Goal: Transaction & Acquisition: Purchase product/service

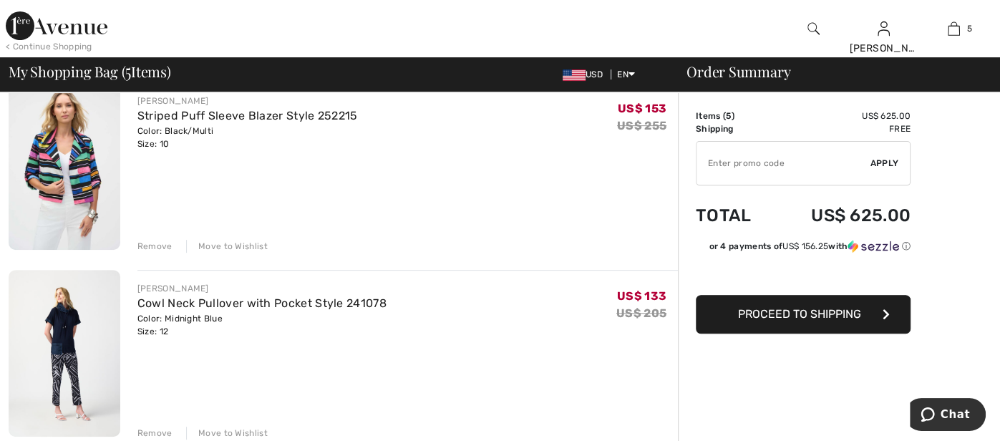
scroll to position [257, 0]
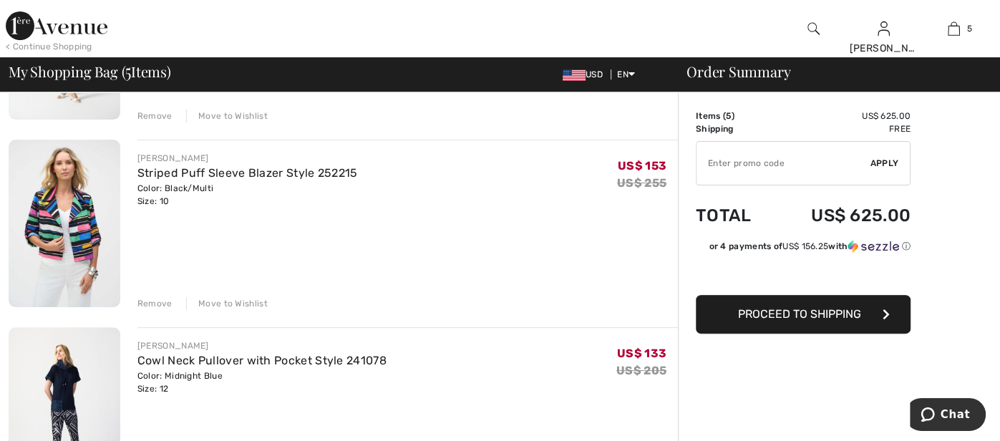
click at [227, 291] on div "JOSEPH RIBKOFF Striped Puff Sleeve Blazer Style 252215 Color: Black/Multi Size:…" at bounding box center [407, 225] width 541 height 170
click at [227, 307] on div "Move to Wishlist" at bounding box center [227, 303] width 82 height 13
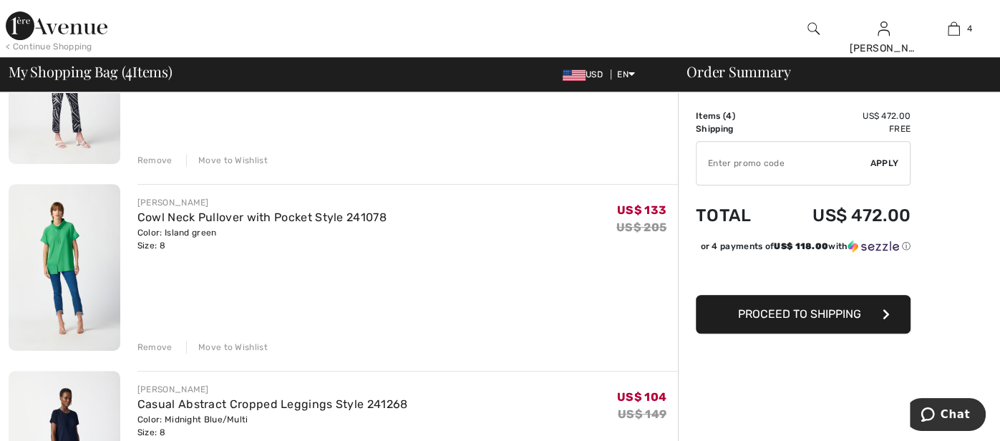
scroll to position [458, 0]
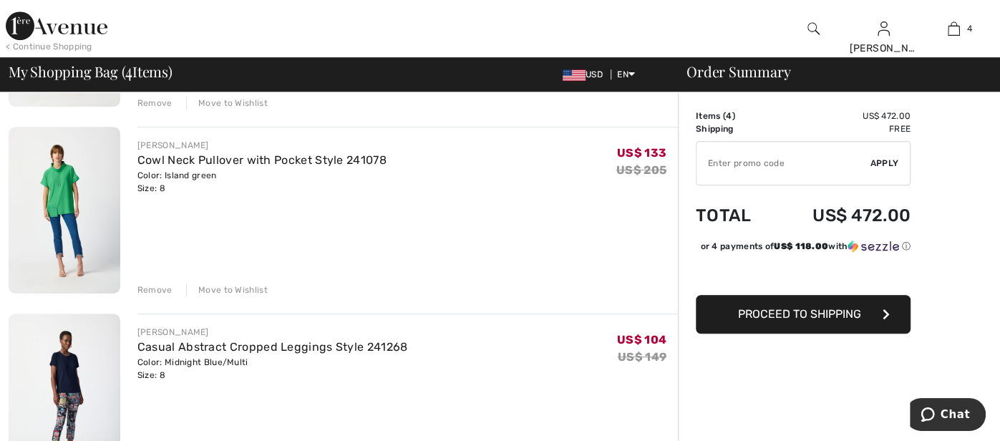
click at [218, 289] on div "Move to Wishlist" at bounding box center [227, 290] width 82 height 13
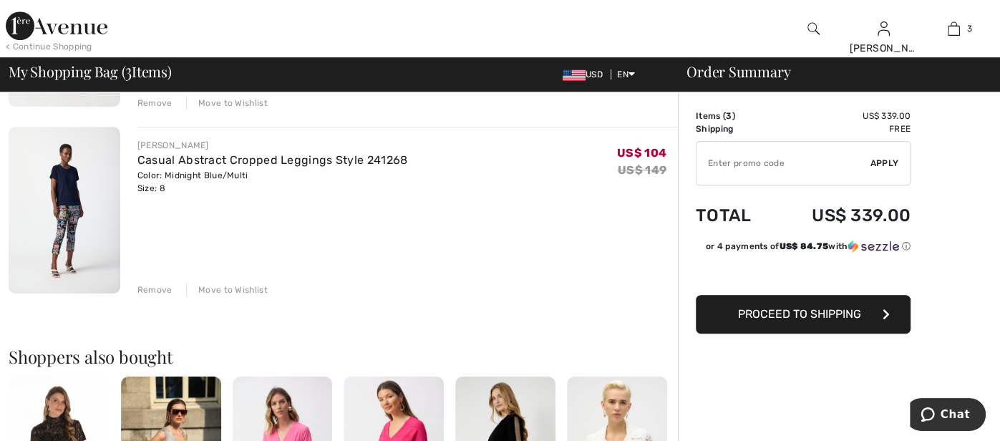
click at [222, 291] on div "Move to Wishlist" at bounding box center [227, 290] width 82 height 13
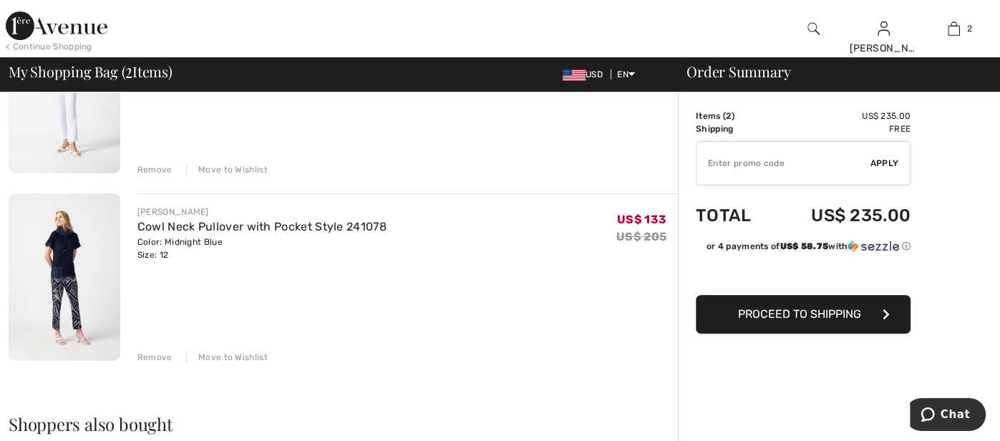
scroll to position [142, 0]
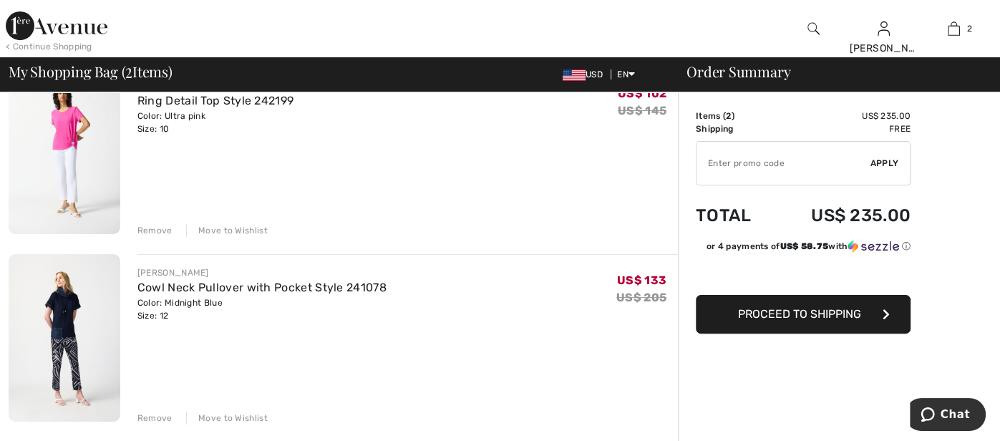
click at [233, 417] on div "Move to Wishlist" at bounding box center [227, 418] width 82 height 13
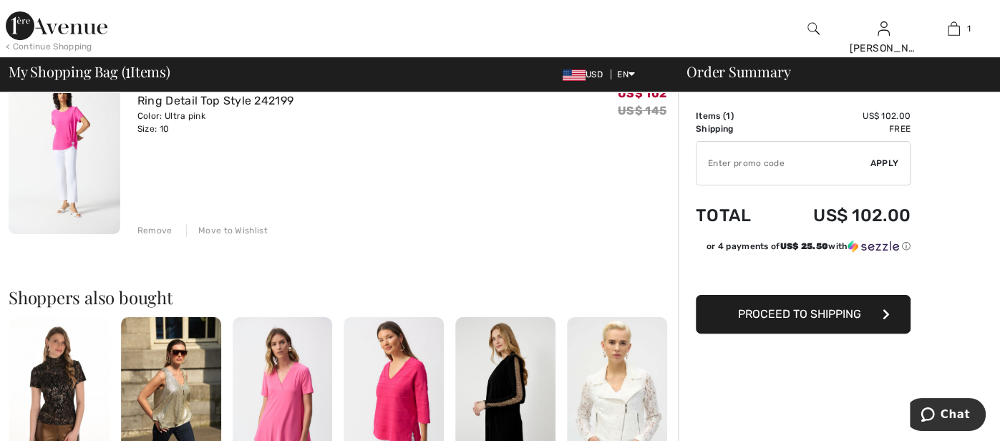
click at [235, 231] on div "Move to Wishlist" at bounding box center [227, 230] width 82 height 13
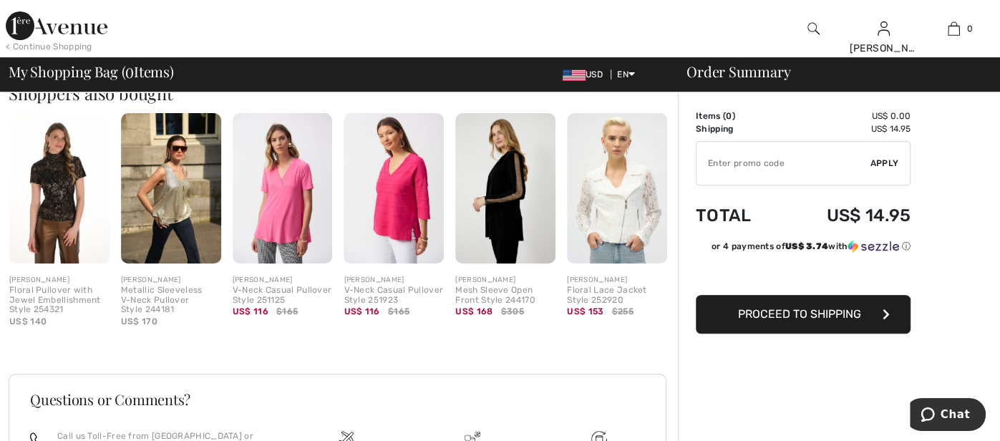
scroll to position [299, 0]
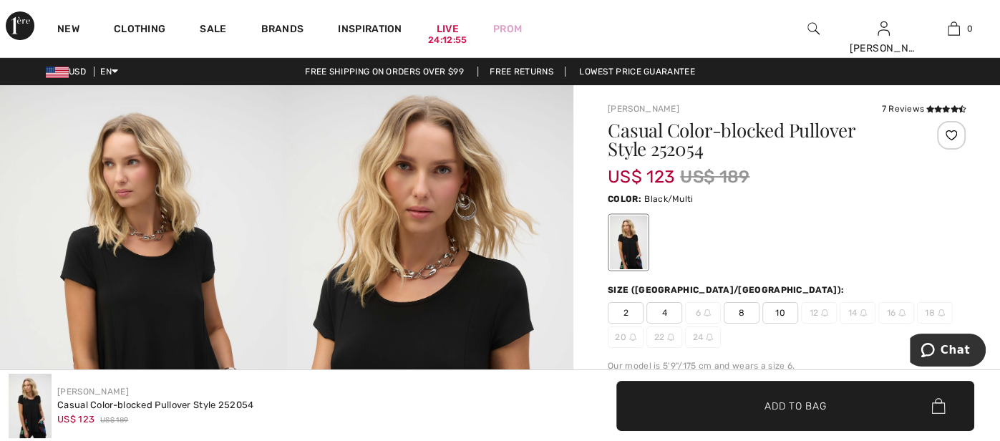
click at [778, 312] on span "10" at bounding box center [781, 312] width 36 height 21
click at [793, 405] on span "Add to Bag" at bounding box center [796, 405] width 62 height 15
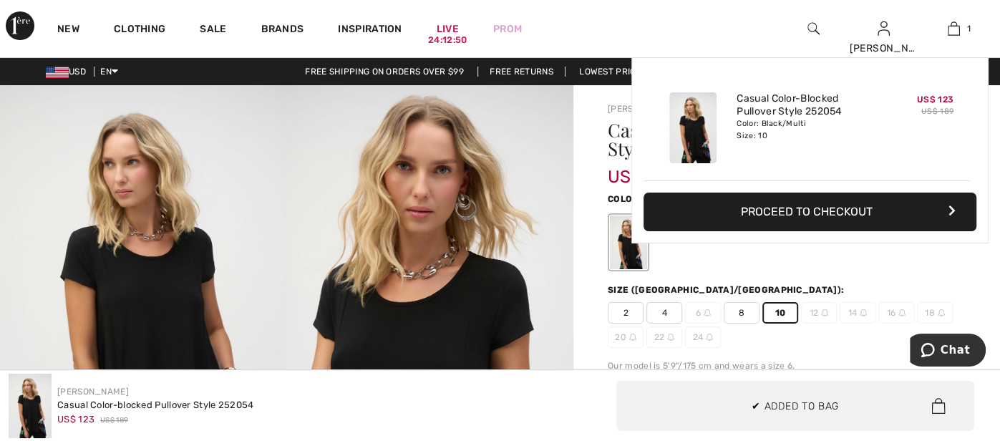
click at [793, 405] on span "Add to Bag" at bounding box center [817, 405] width 62 height 15
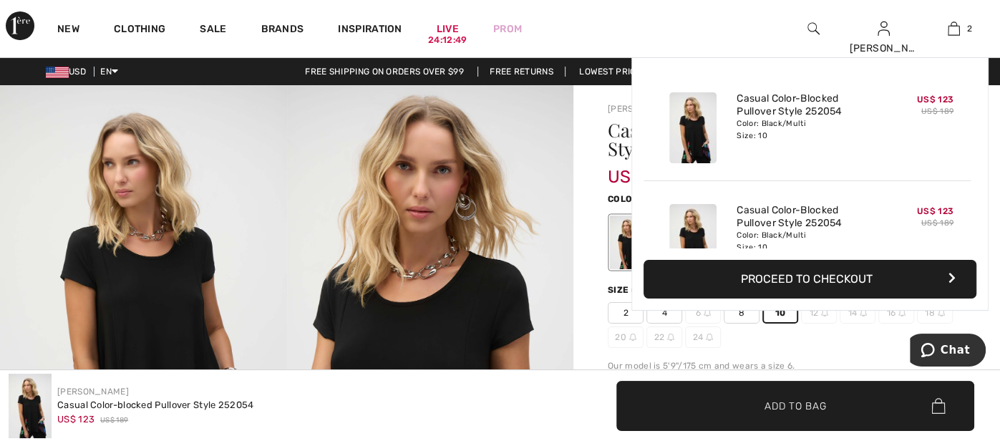
scroll to position [44, 0]
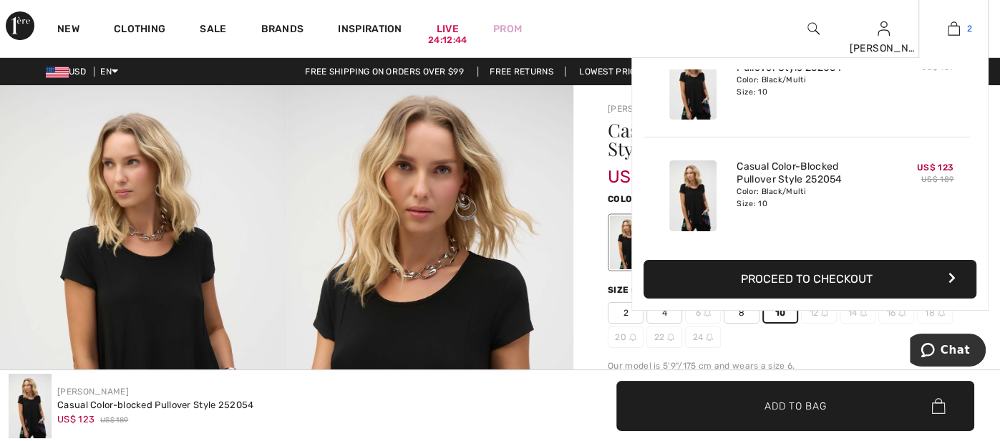
click at [949, 32] on img at bounding box center [954, 28] width 12 height 17
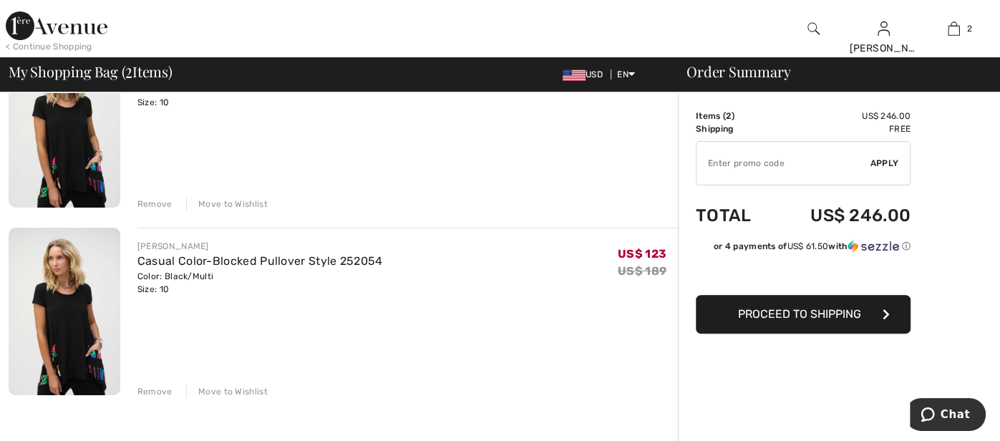
scroll to position [228, 0]
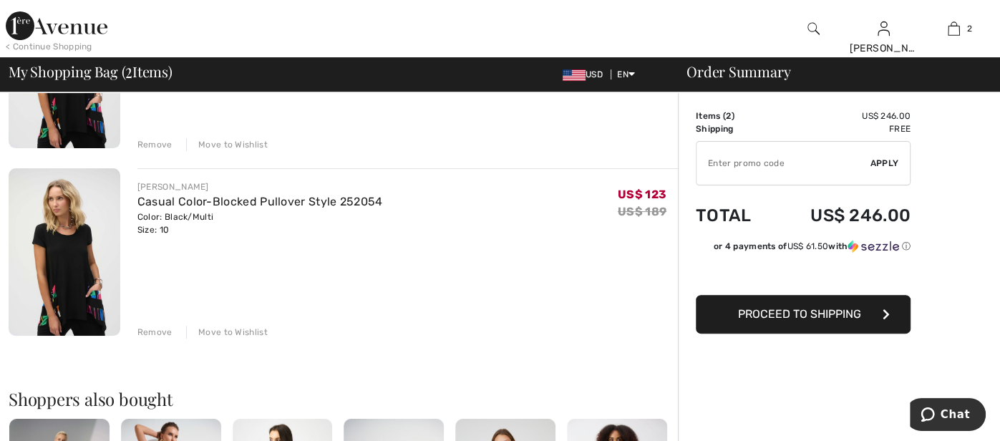
click at [151, 327] on div "Remove" at bounding box center [154, 332] width 35 height 13
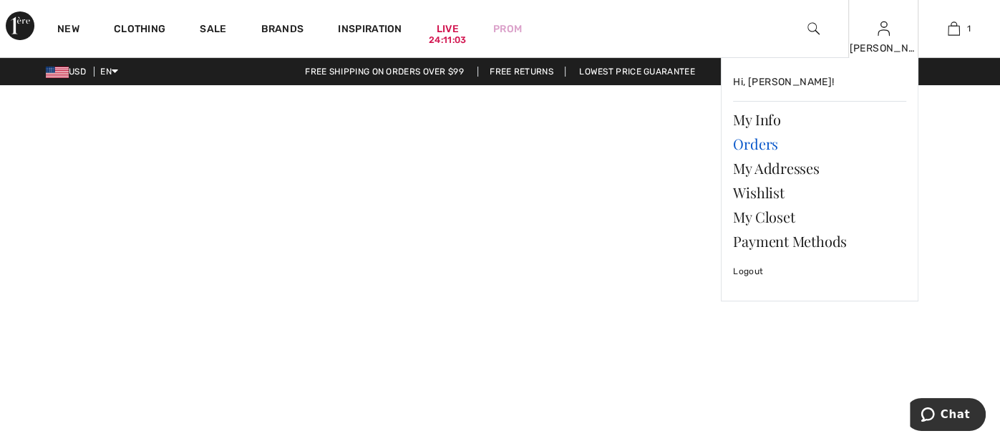
click at [761, 140] on link "Orders" at bounding box center [819, 144] width 173 height 24
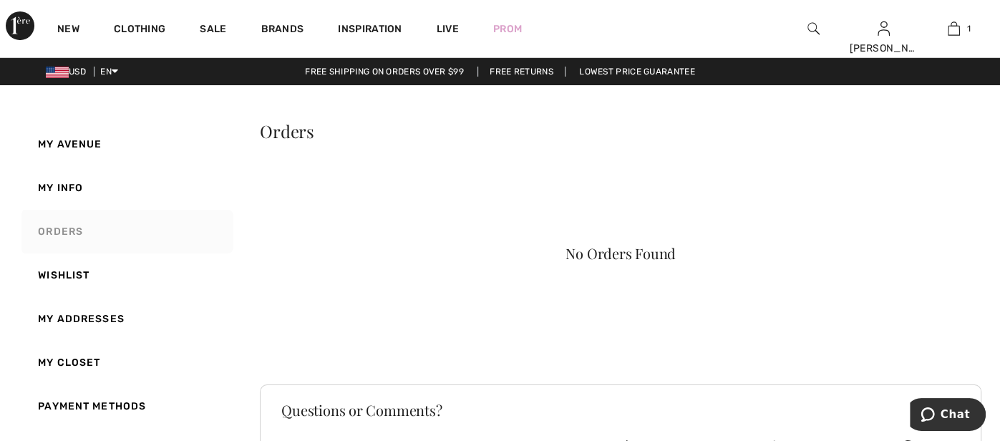
click at [68, 230] on link "Orders" at bounding box center [126, 232] width 215 height 44
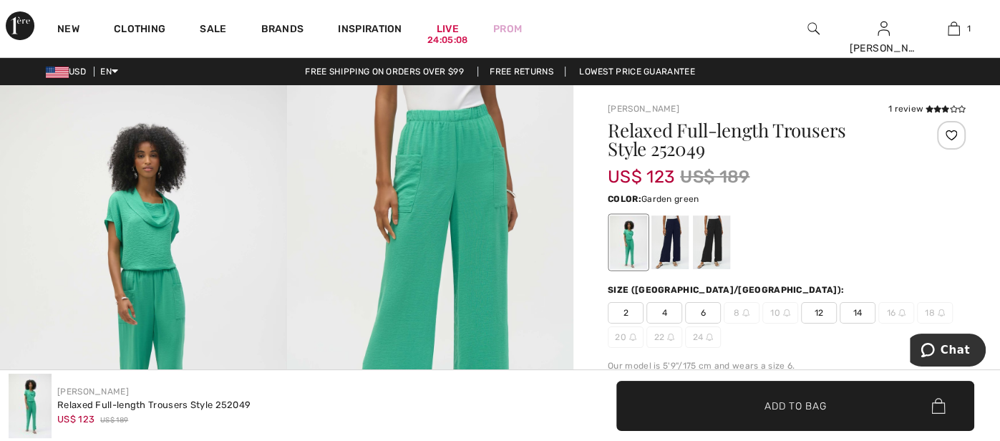
click at [901, 209] on div "Color: Garden green" at bounding box center [787, 231] width 358 height 82
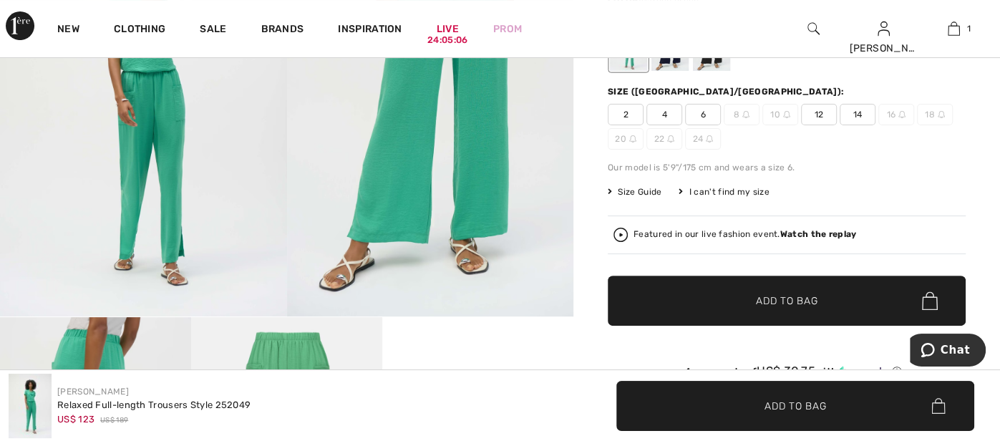
scroll to position [200, 0]
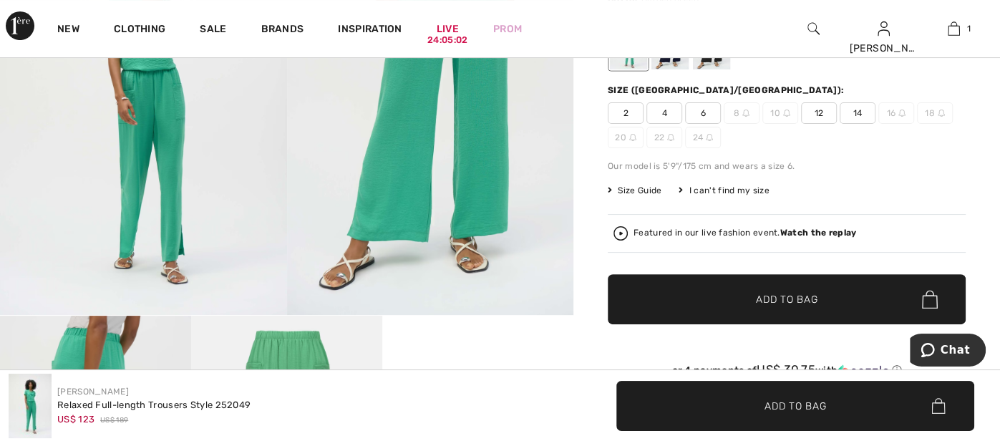
click at [637, 190] on span "Size Guide" at bounding box center [635, 190] width 54 height 13
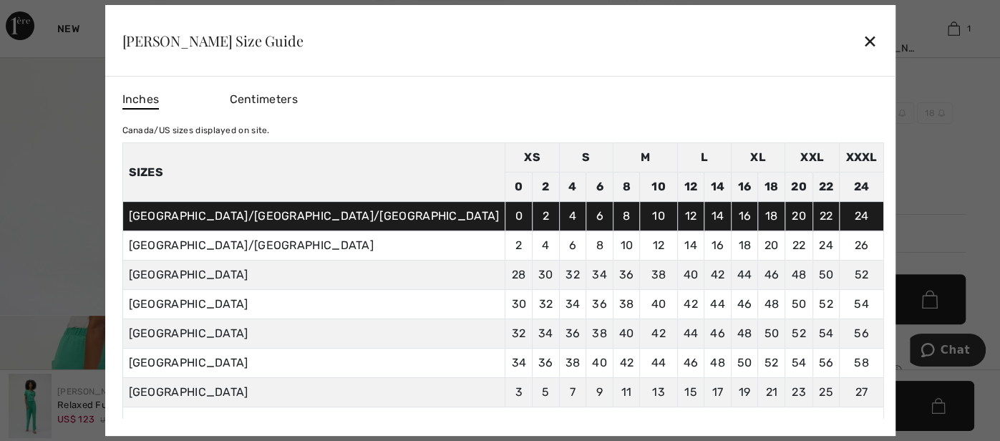
click at [760, 230] on div "Inches Centimeters Canada/US sizes displayed on site. Sizes XS S M L XL XXL XXX…" at bounding box center [500, 256] width 791 height 359
click at [682, 109] on div "Inches Centimeters" at bounding box center [503, 100] width 762 height 24
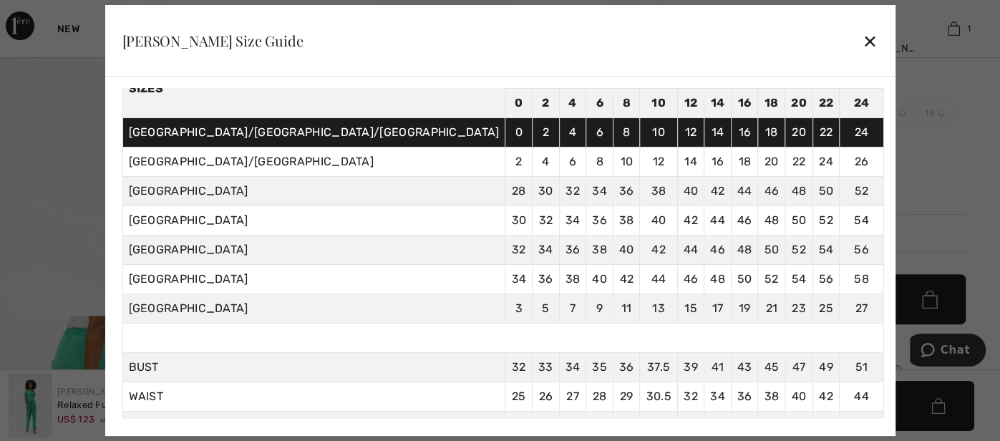
scroll to position [82, 0]
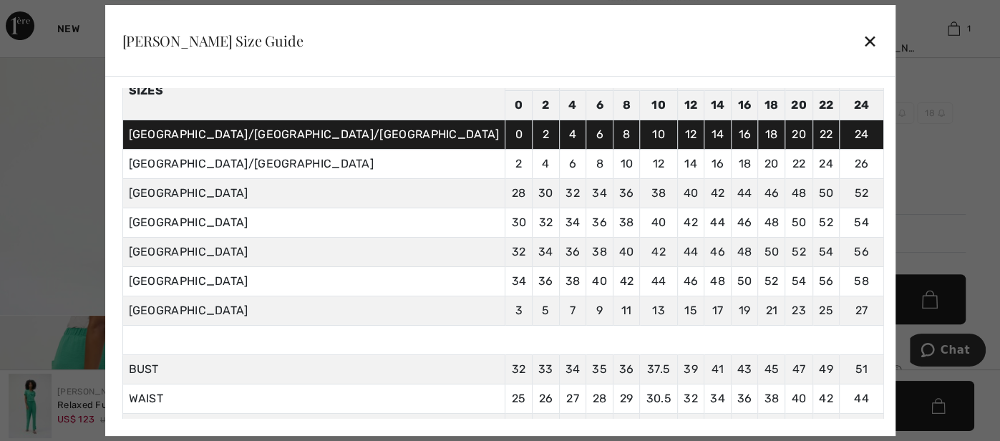
click at [863, 44] on div "✕" at bounding box center [870, 41] width 15 height 30
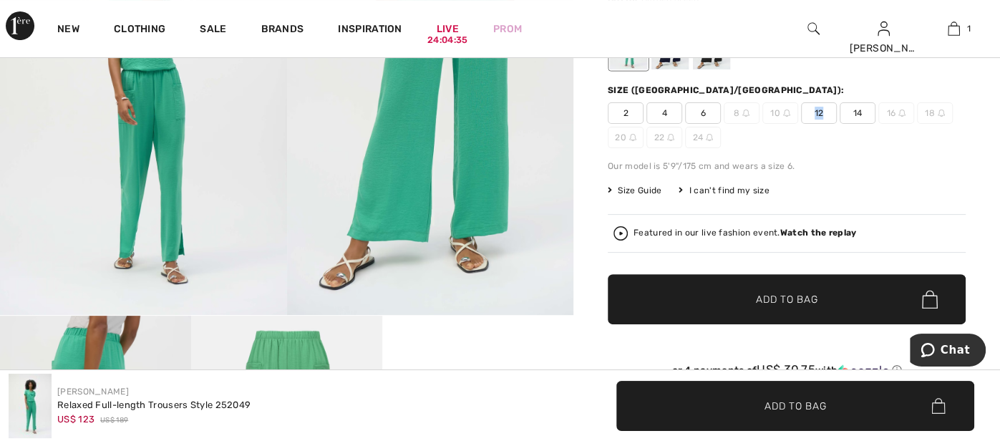
click at [778, 301] on div "Relaxed Full-length Trousers Style 252049 US$ 123 US$ 189 Color: Garden green S…" at bounding box center [787, 172] width 358 height 503
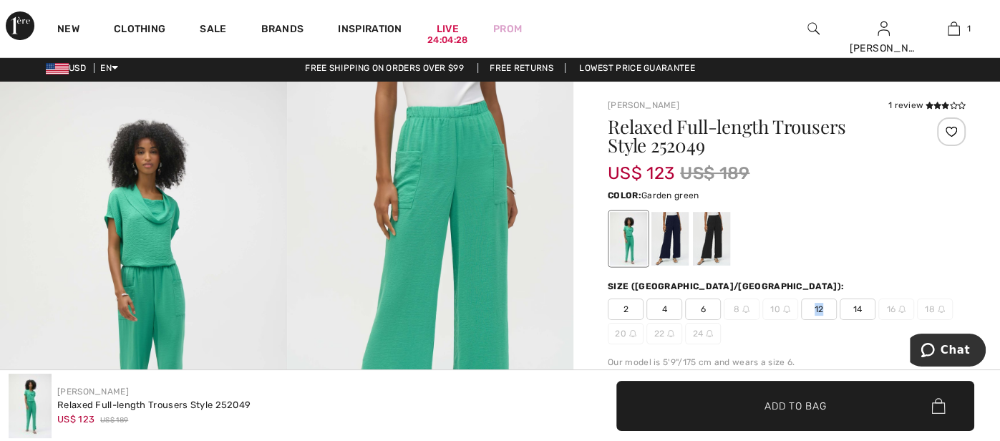
scroll to position [0, 0]
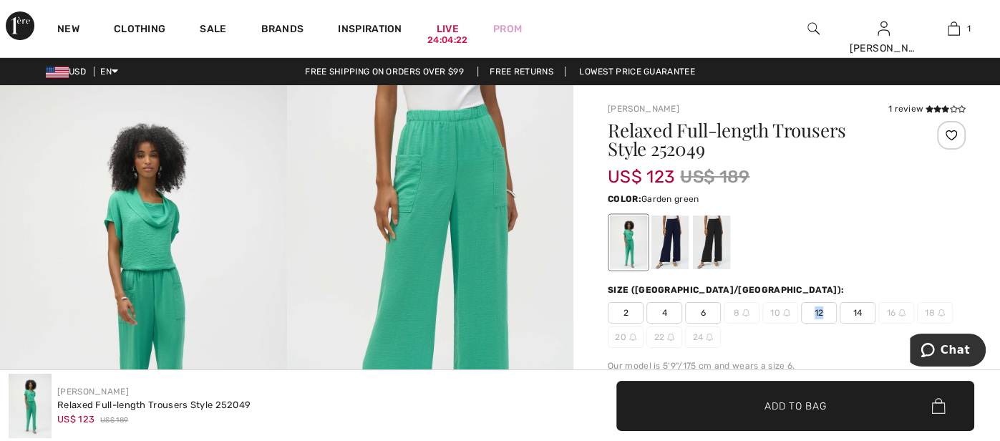
click at [810, 27] on img at bounding box center [814, 28] width 12 height 17
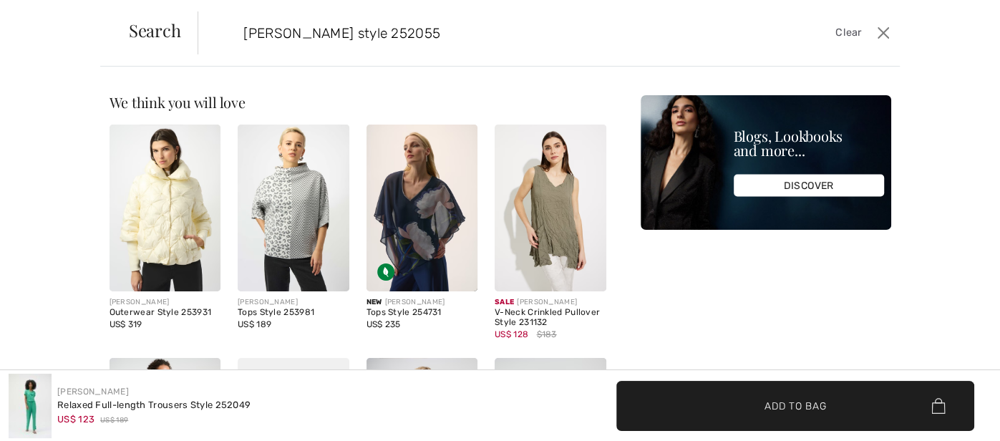
type input "joseph ribkoff style 252055"
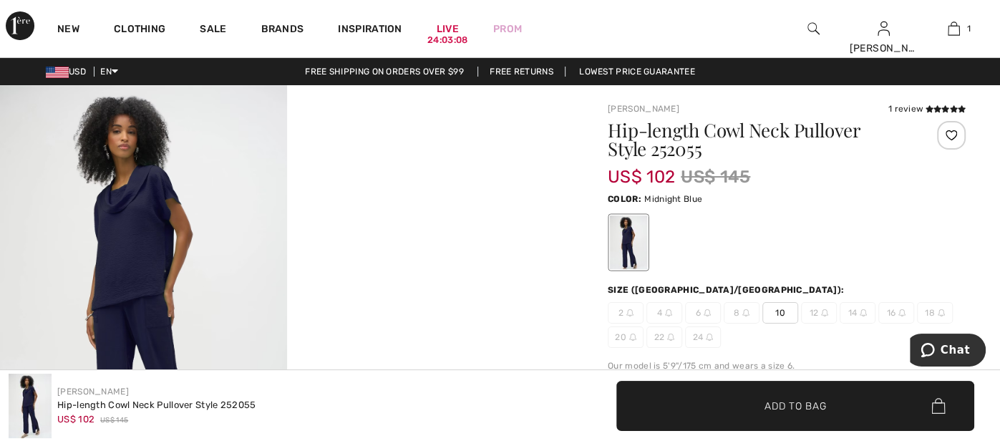
click at [881, 178] on div "US$ 102 US$ 145" at bounding box center [757, 177] width 299 height 26
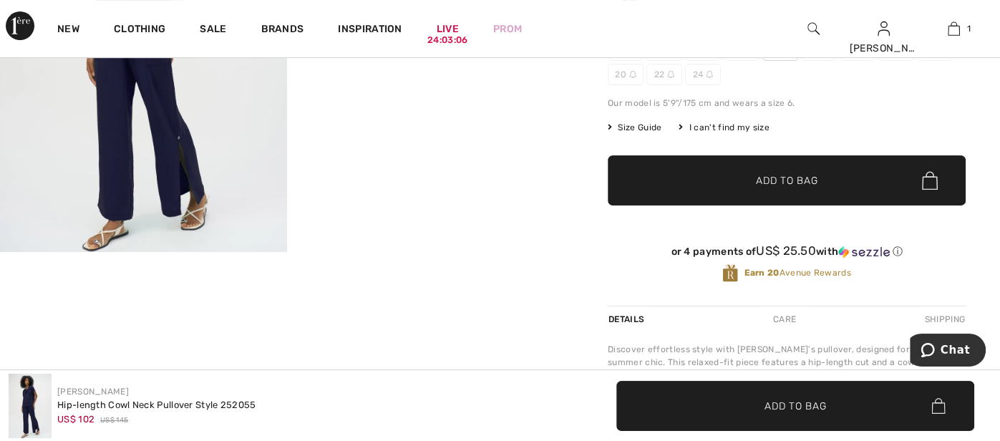
scroll to position [286, 0]
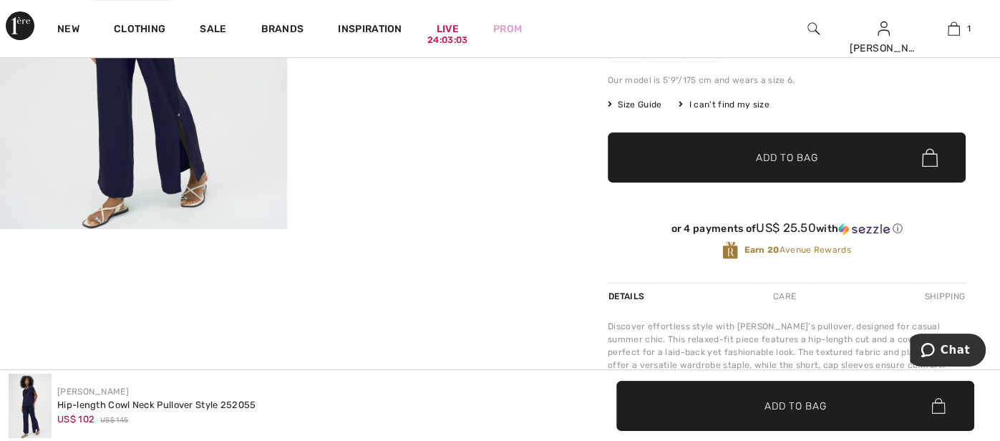
click at [625, 104] on span "Size Guide" at bounding box center [635, 104] width 54 height 13
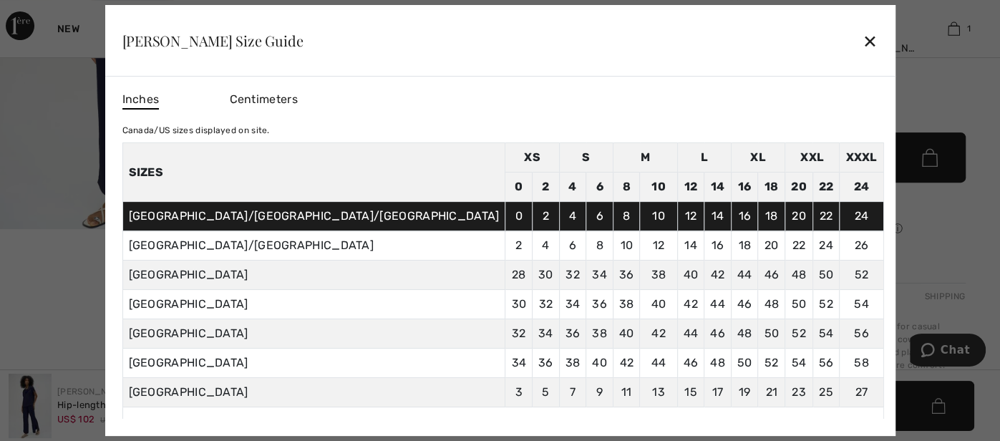
click at [584, 95] on div "Inches Centimeters" at bounding box center [503, 100] width 762 height 24
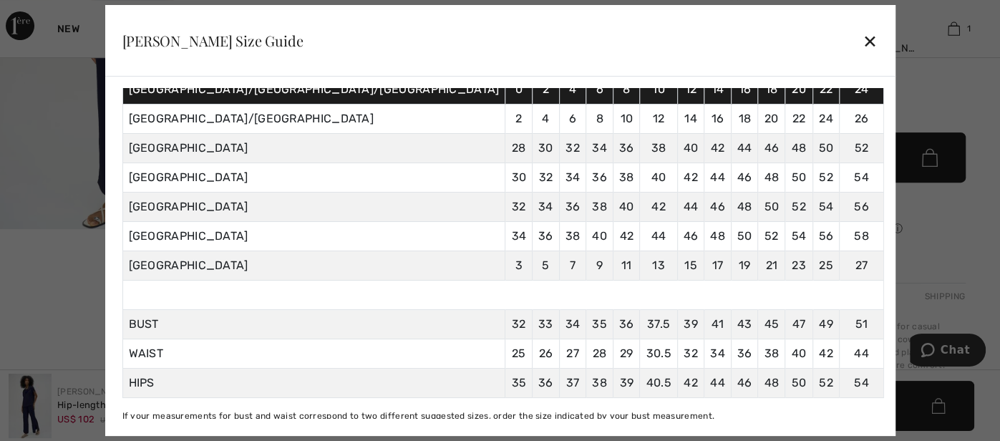
scroll to position [139, 0]
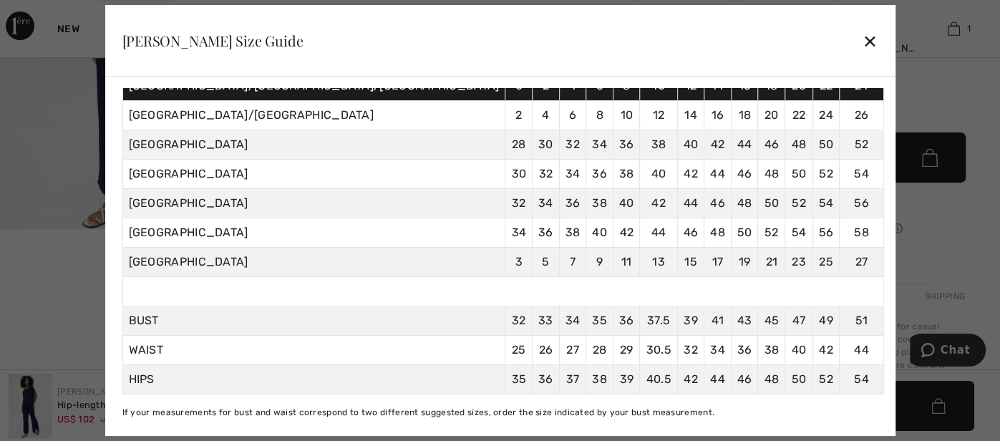
click at [863, 43] on div "✕" at bounding box center [870, 41] width 15 height 30
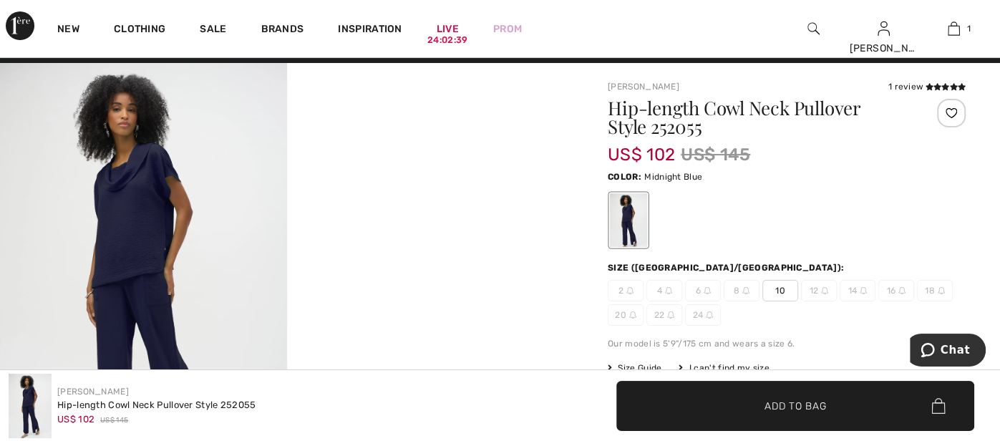
scroll to position [0, 0]
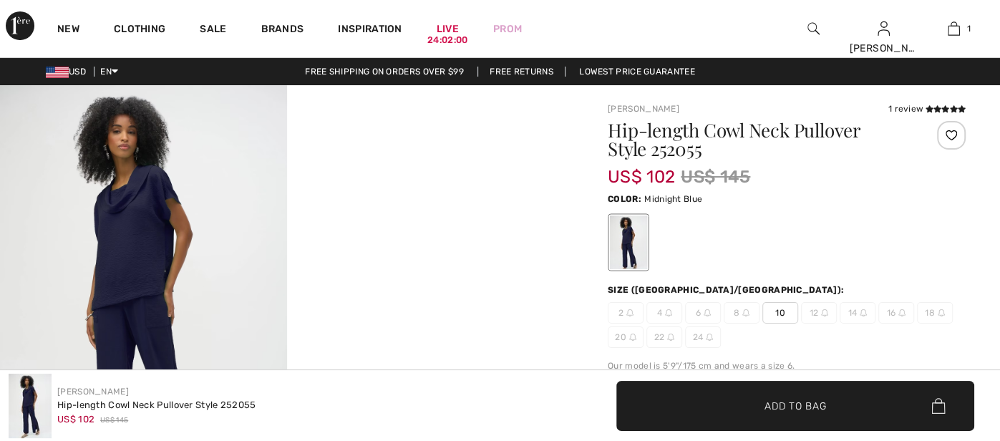
checkbox input "true"
